Goal: Task Accomplishment & Management: Complete application form

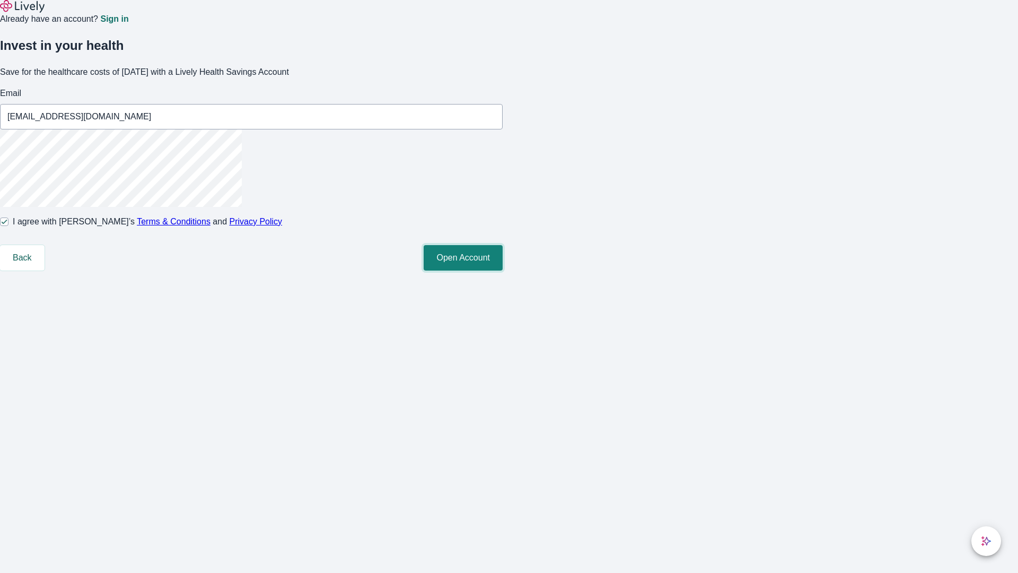
click at [503, 270] on button "Open Account" at bounding box center [463, 257] width 79 height 25
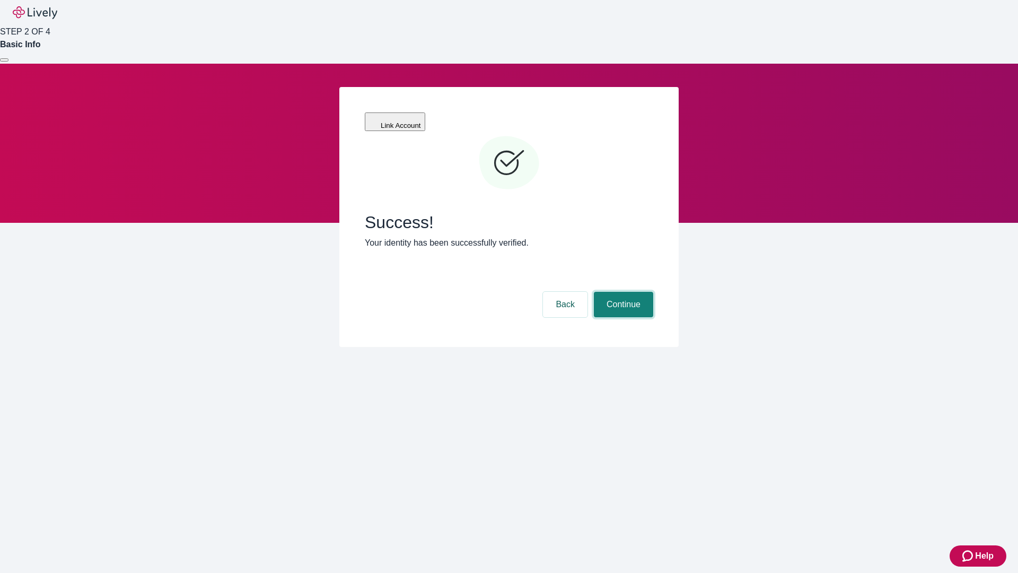
click at [622, 292] on button "Continue" at bounding box center [623, 304] width 59 height 25
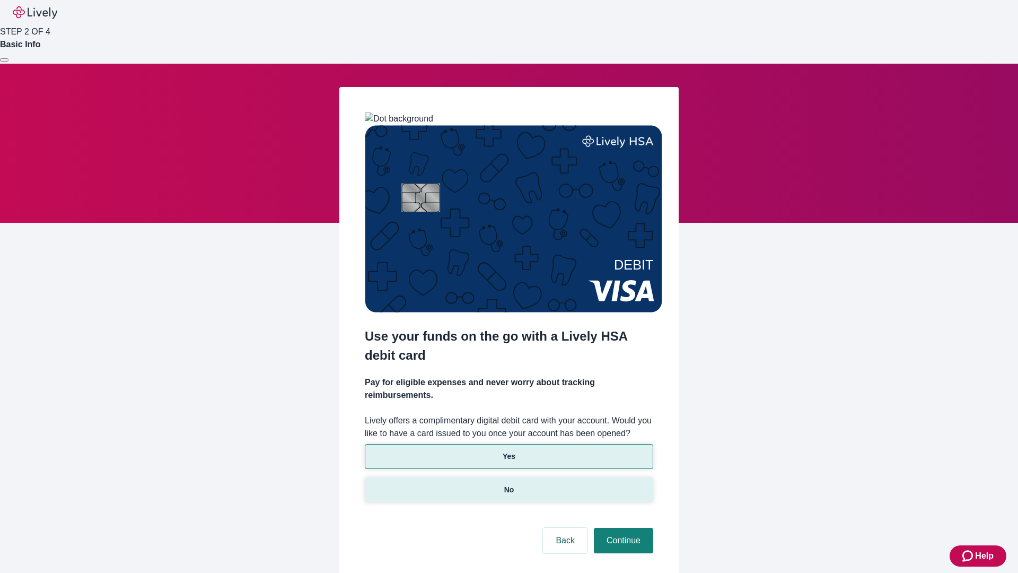
click at [509, 484] on p "No" at bounding box center [509, 489] width 10 height 11
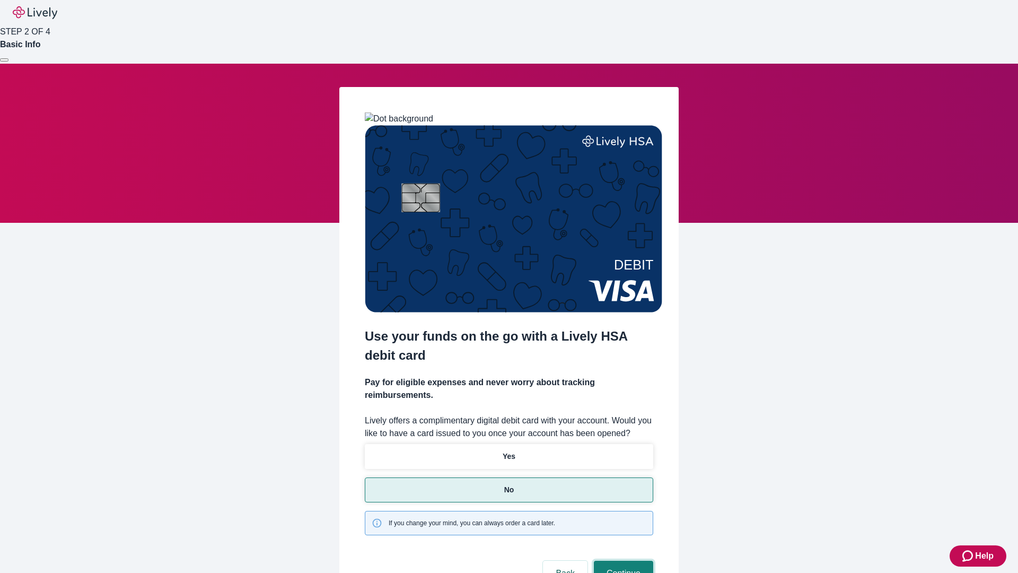
click at [622, 561] on button "Continue" at bounding box center [623, 573] width 59 height 25
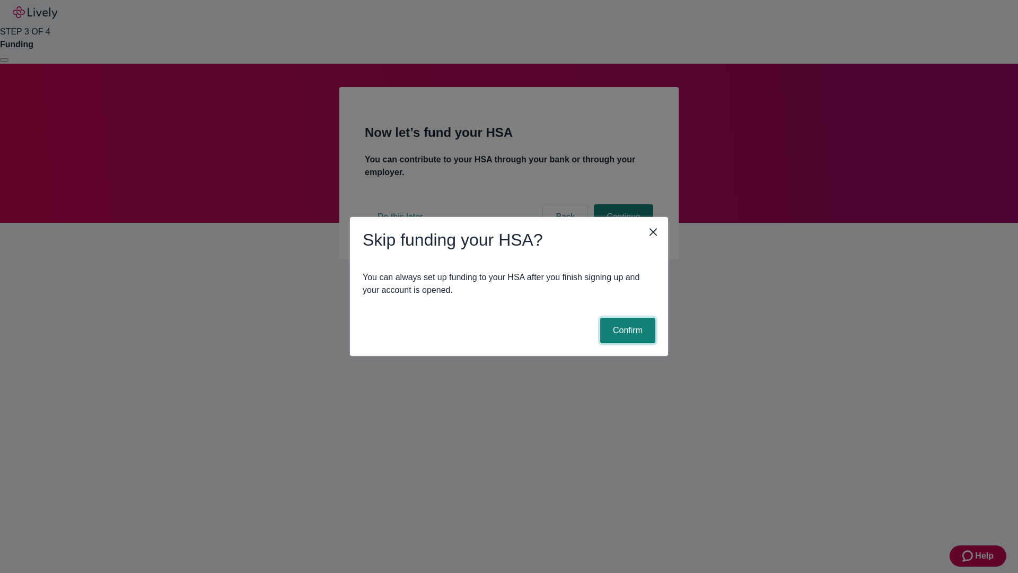
click at [626, 330] on button "Confirm" at bounding box center [627, 330] width 55 height 25
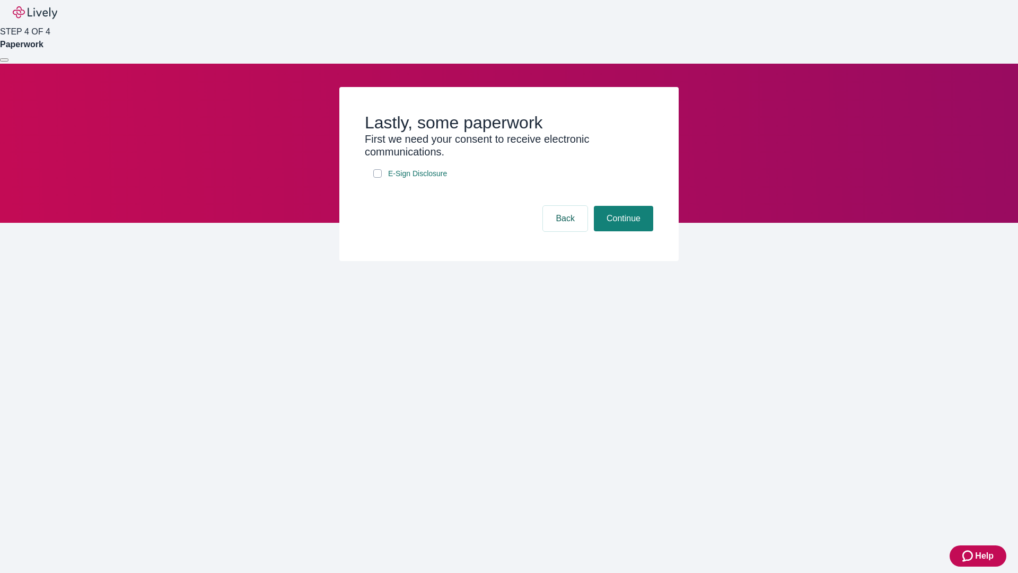
click at [378, 178] on input "E-Sign Disclosure" at bounding box center [377, 173] width 8 height 8
checkbox input "true"
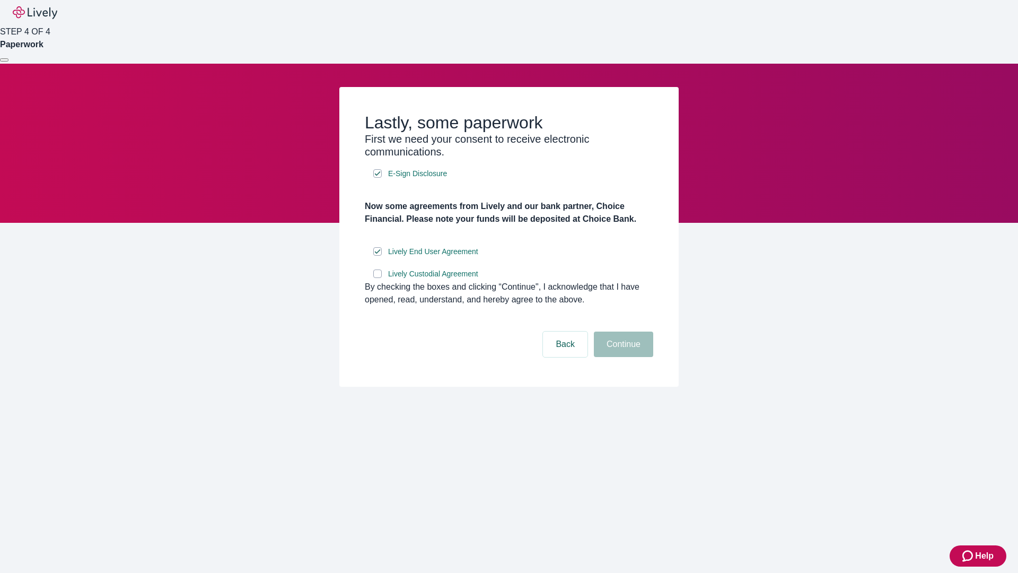
click at [378, 278] on input "Lively Custodial Agreement" at bounding box center [377, 273] width 8 height 8
checkbox input "true"
click at [622, 357] on button "Continue" at bounding box center [623, 343] width 59 height 25
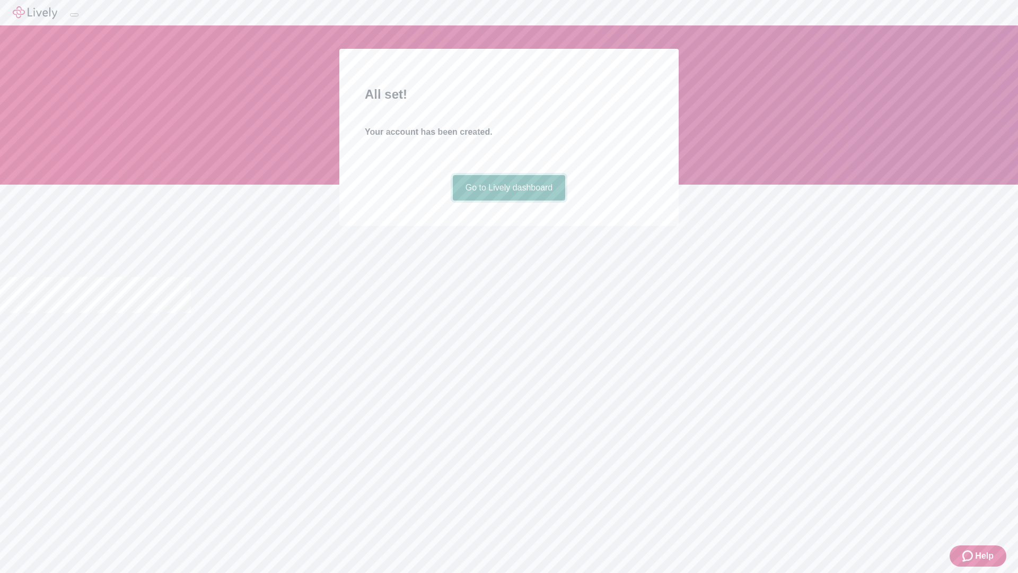
click at [509, 200] on link "Go to Lively dashboard" at bounding box center [509, 187] width 113 height 25
